Goal: Navigation & Orientation: Find specific page/section

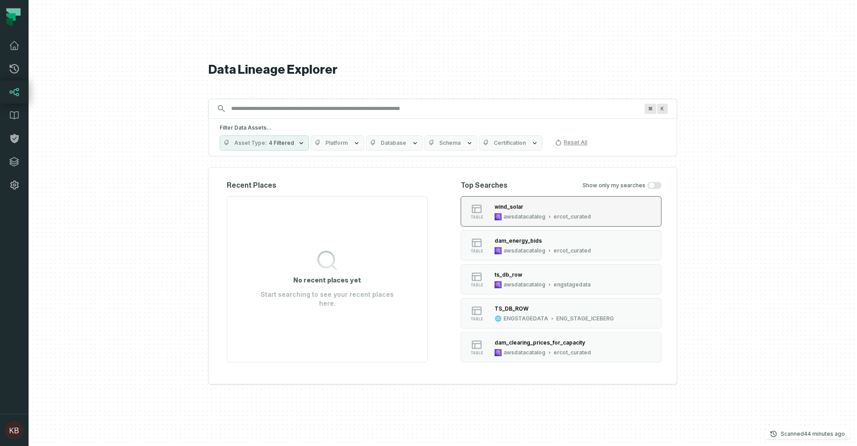
click at [518, 214] on div "awsdatacatalog" at bounding box center [525, 216] width 42 height 7
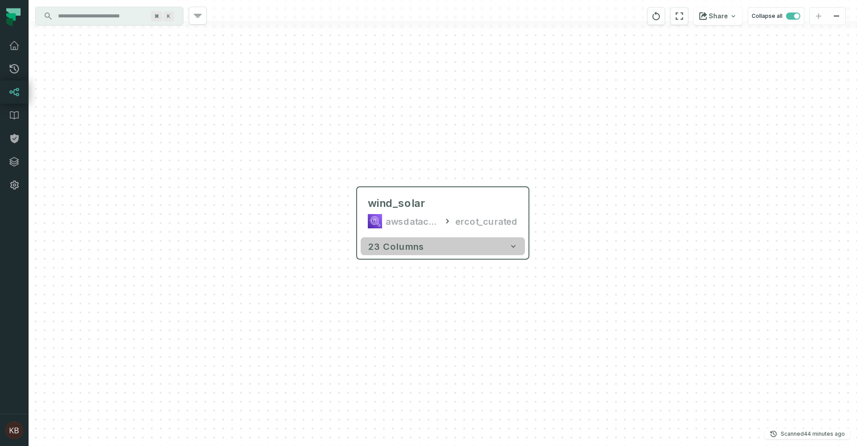
click at [467, 253] on button "23 columns" at bounding box center [443, 246] width 164 height 18
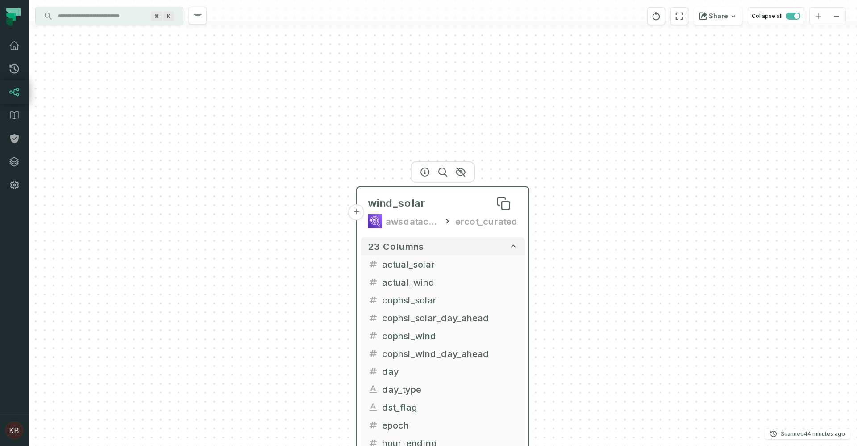
click at [402, 198] on span "wind_solar" at bounding box center [396, 203] width 57 height 14
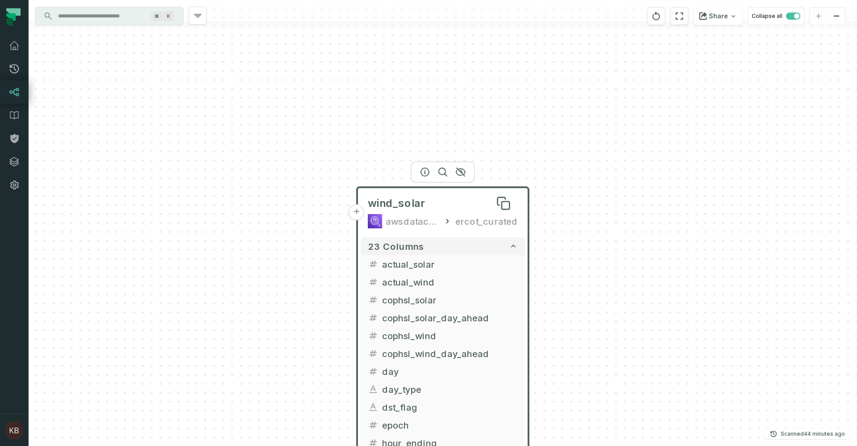
click at [402, 198] on span "wind_solar" at bounding box center [396, 203] width 57 height 14
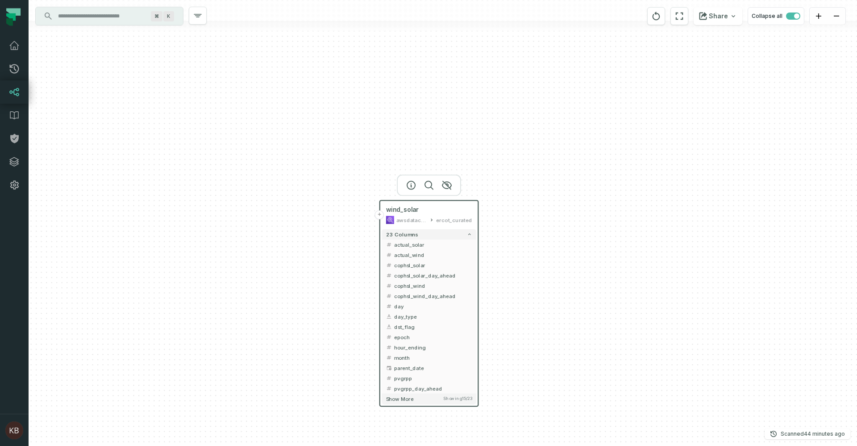
click at [14, 94] on icon at bounding box center [14, 92] width 10 height 8
click at [14, 50] on icon at bounding box center [14, 45] width 11 height 11
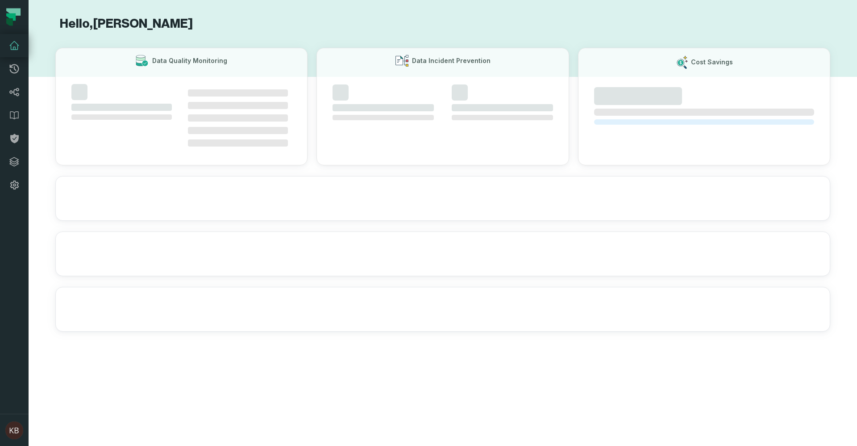
click at [14, 46] on icon at bounding box center [14, 45] width 11 height 11
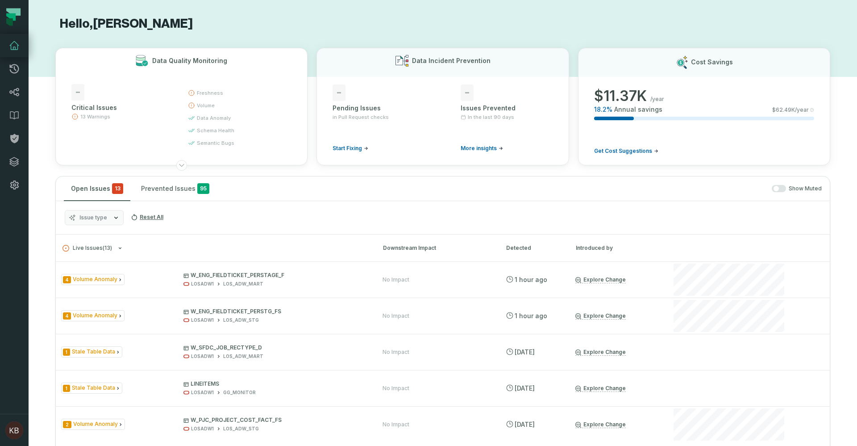
click at [220, 114] on div "freshness volume data anomaly schema health semantic bugs" at bounding box center [238, 118] width 100 height 68
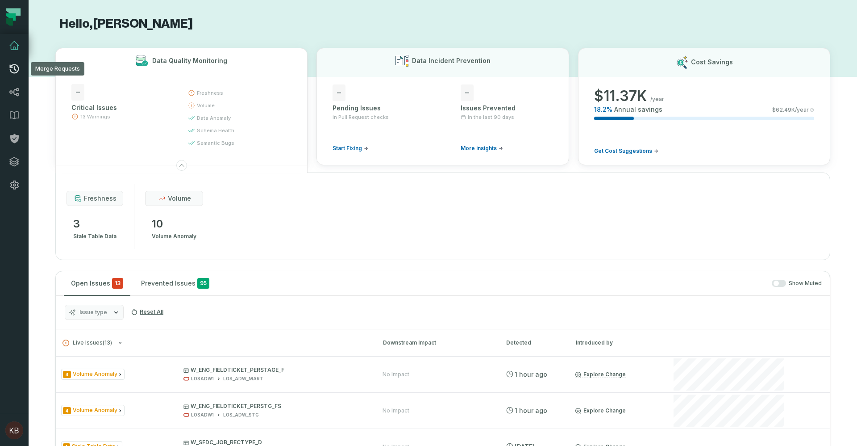
click at [18, 68] on icon at bounding box center [14, 68] width 9 height 9
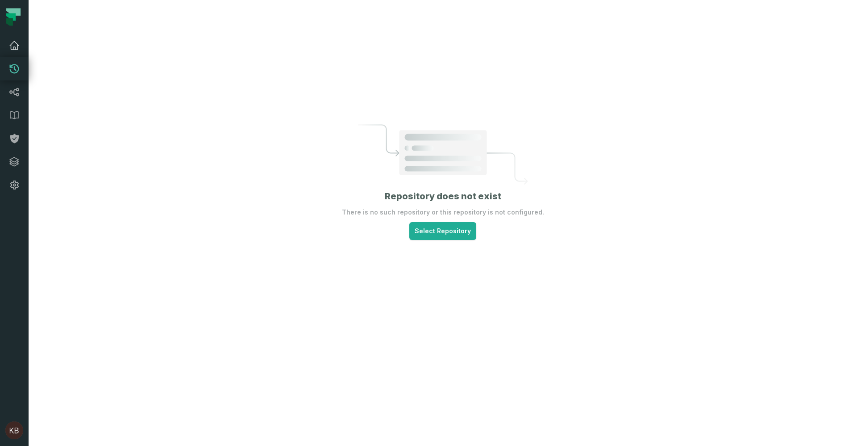
click at [11, 51] on link "Dashboard" at bounding box center [14, 45] width 29 height 23
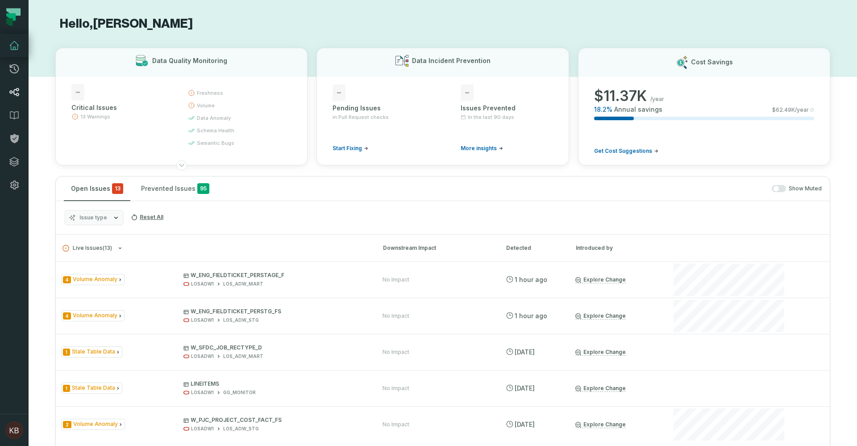
click at [21, 90] on link "Lineage" at bounding box center [14, 91] width 29 height 23
